Goal: Find specific page/section: Find specific page/section

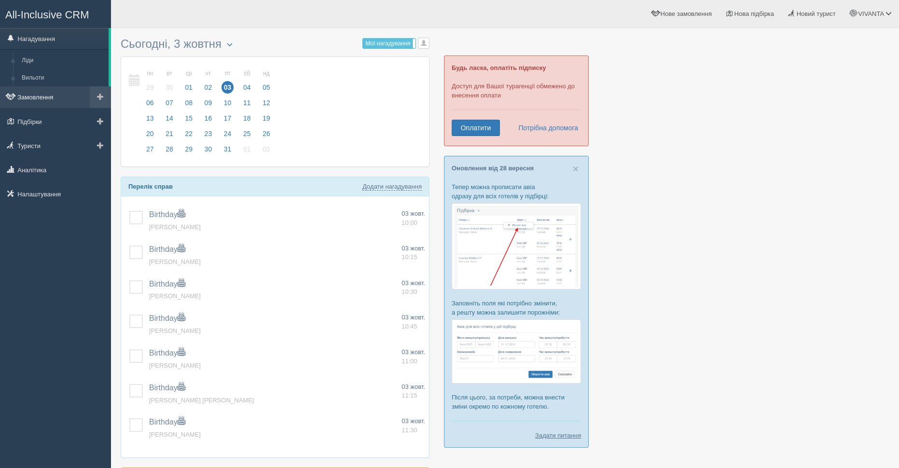
click at [41, 95] on link "Замовлення" at bounding box center [55, 96] width 111 height 21
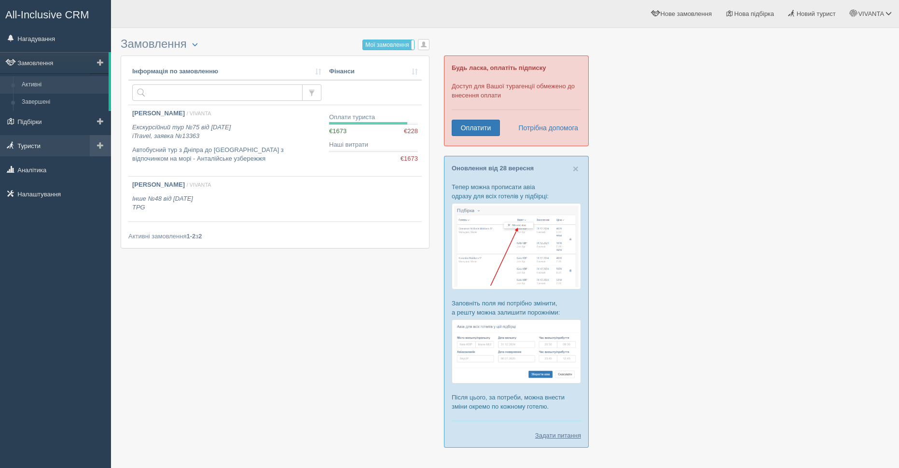
click at [35, 147] on link "Туристи" at bounding box center [55, 145] width 111 height 21
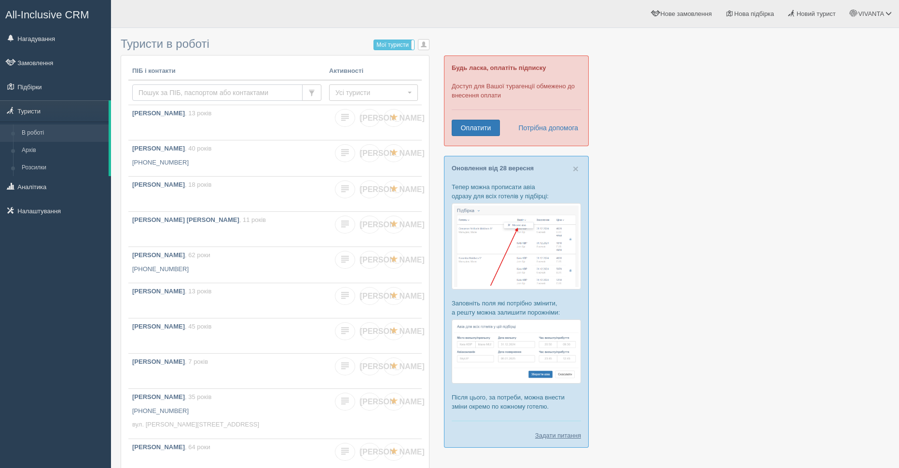
click at [227, 95] on input "text" at bounding box center [217, 92] width 170 height 16
type input "[PERSON_NAME]"
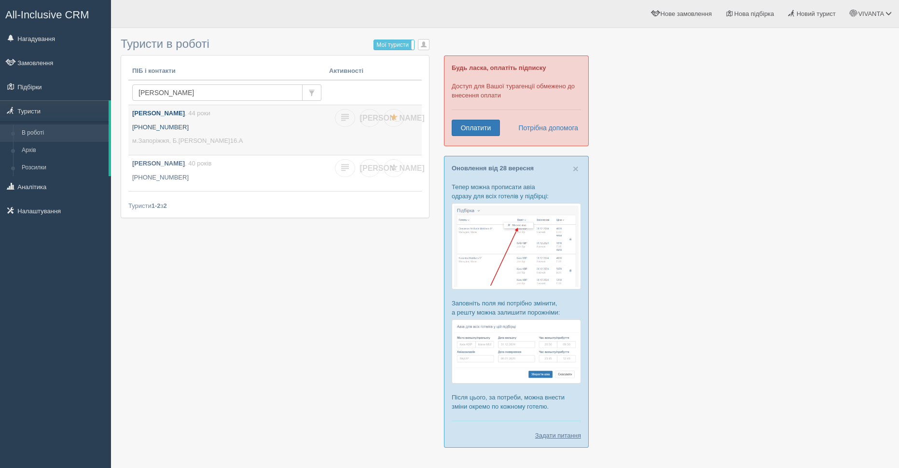
click at [174, 113] on b "Черненко Катерина" at bounding box center [158, 113] width 53 height 7
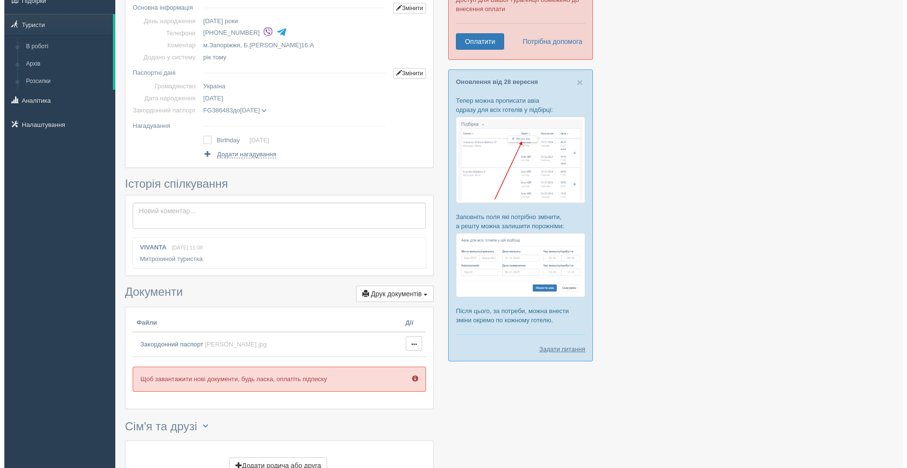
scroll to position [145, 0]
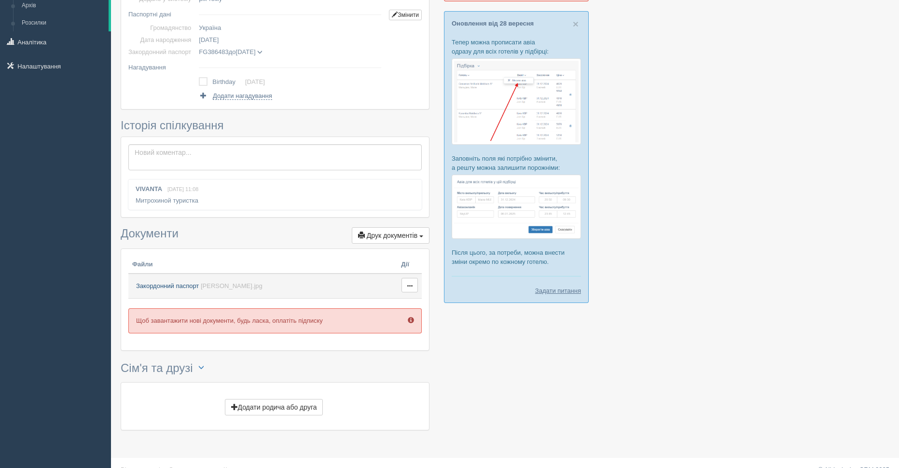
click at [181, 280] on link "Закордонний паспорт [PERSON_NAME].jpg" at bounding box center [262, 286] width 261 height 17
